Goal: Connect with others: Participate in discussion

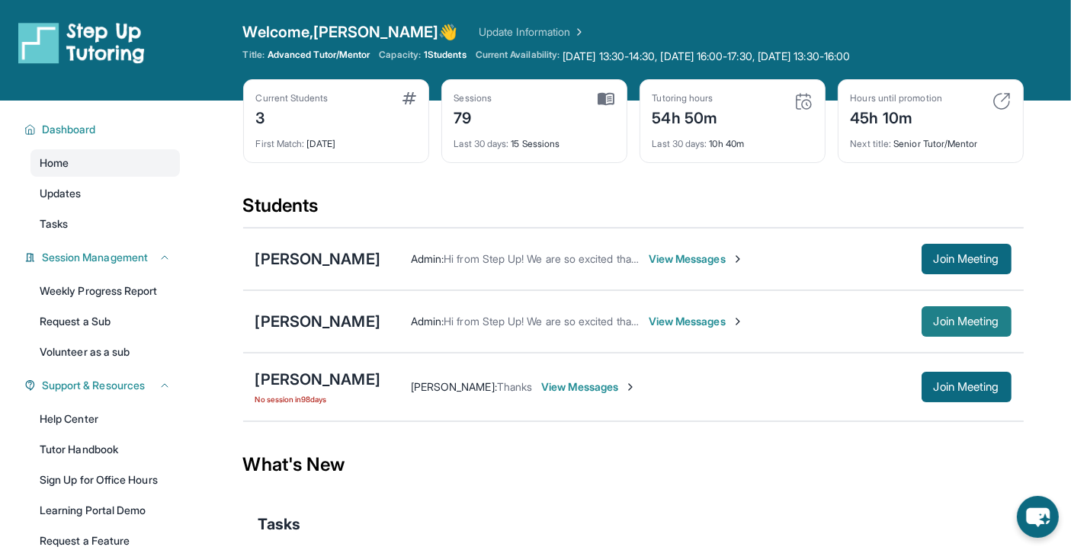
click at [973, 318] on span "Join Meeting" at bounding box center [967, 321] width 66 height 9
click at [320, 318] on div "[PERSON_NAME]" at bounding box center [317, 321] width 125 height 21
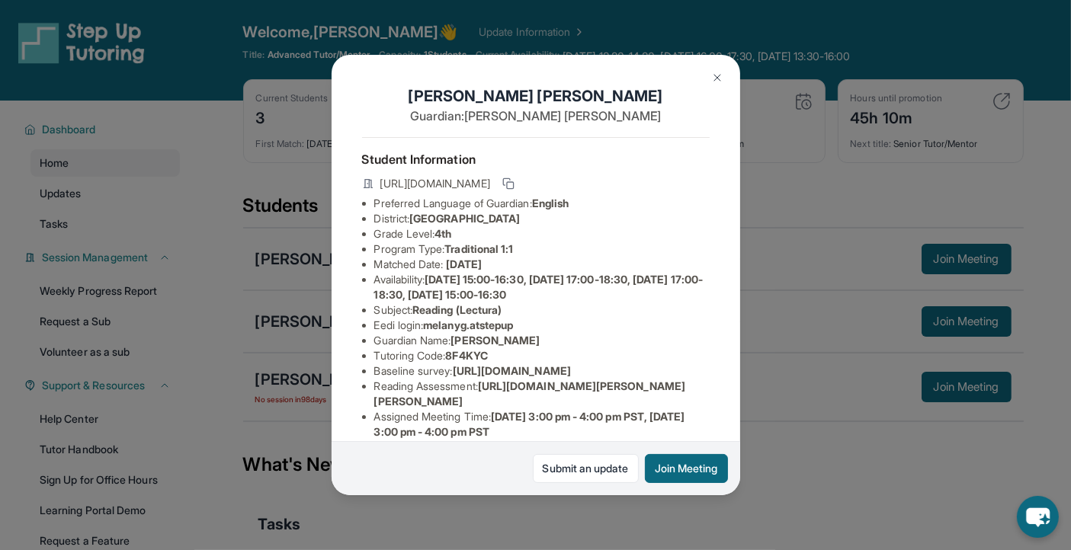
click at [718, 72] on img at bounding box center [717, 78] width 12 height 12
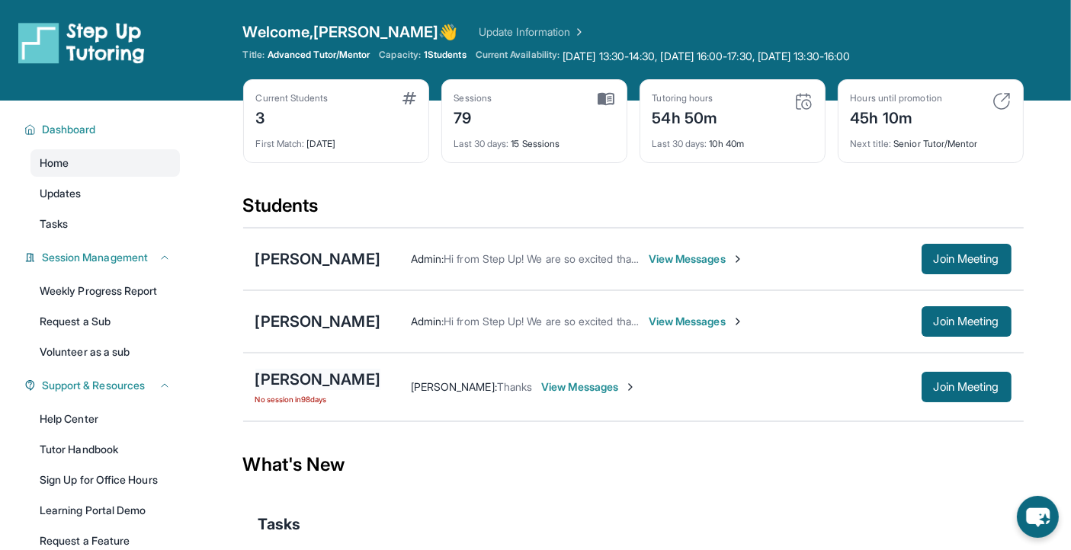
click at [331, 382] on div "[PERSON_NAME]" at bounding box center [317, 379] width 125 height 21
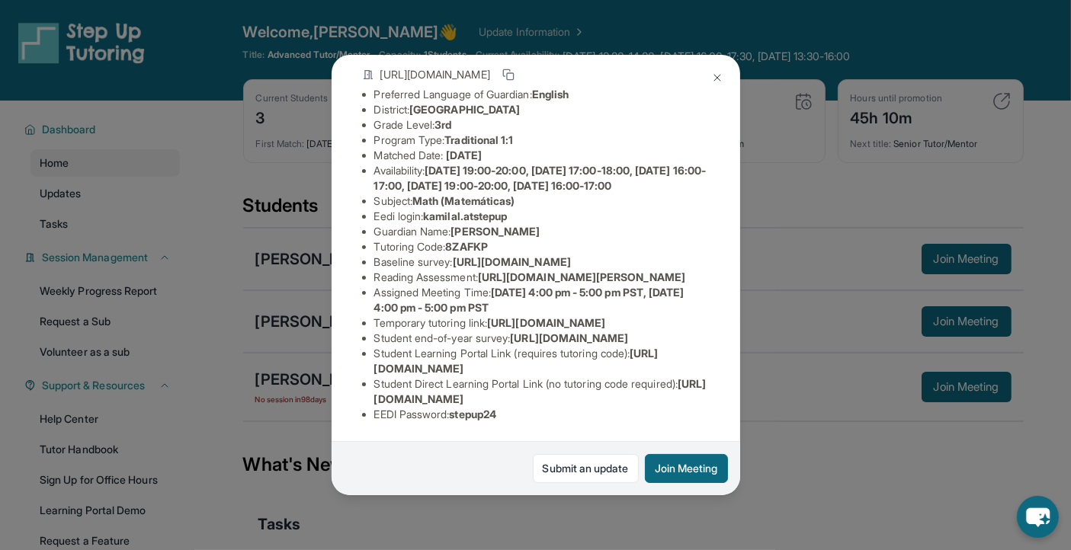
scroll to position [276, 0]
click at [713, 77] on img at bounding box center [717, 78] width 12 height 12
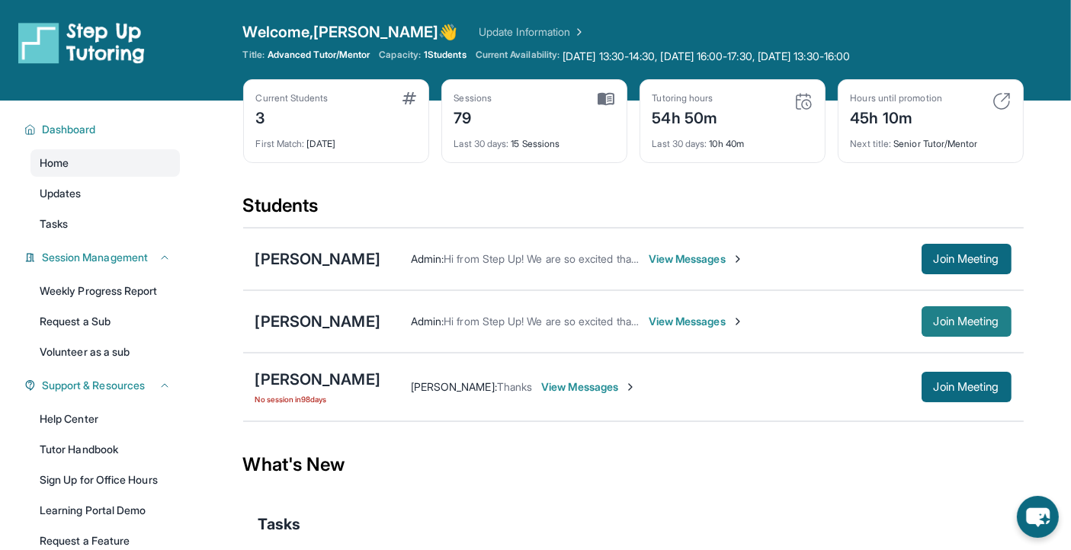
click at [980, 322] on span "Join Meeting" at bounding box center [967, 321] width 66 height 9
